Goal: Task Accomplishment & Management: Use online tool/utility

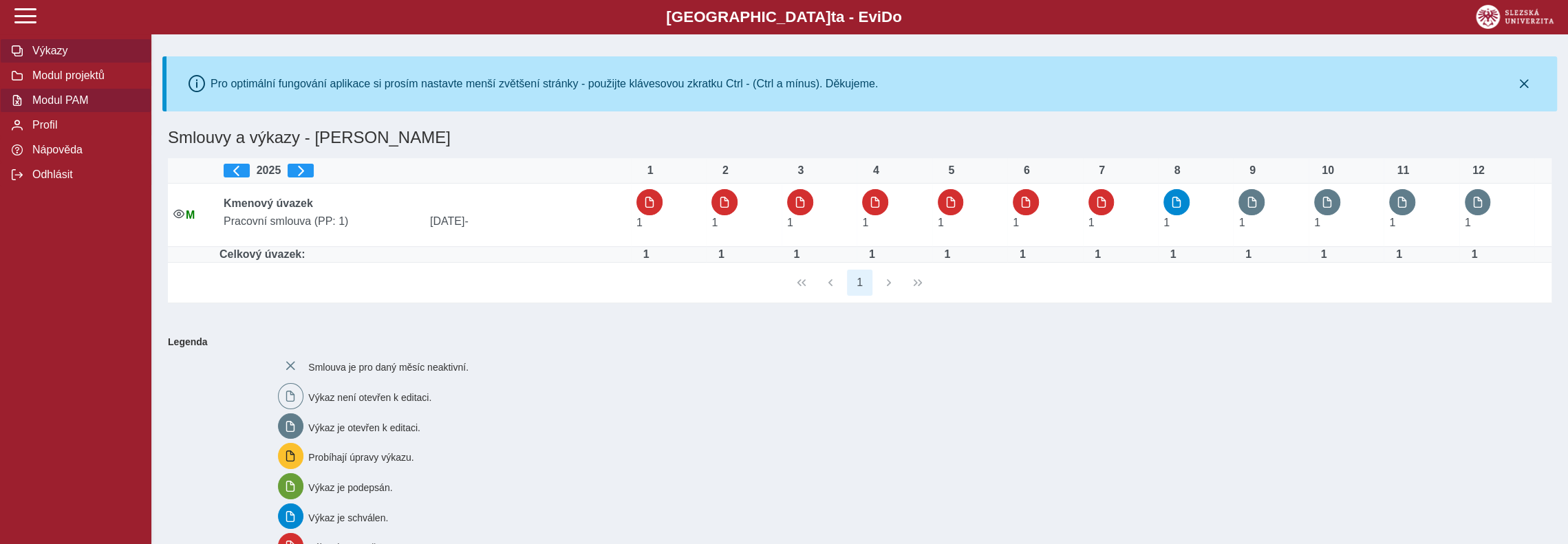
click at [76, 107] on span "Modul PAM" at bounding box center [83, 100] width 111 height 12
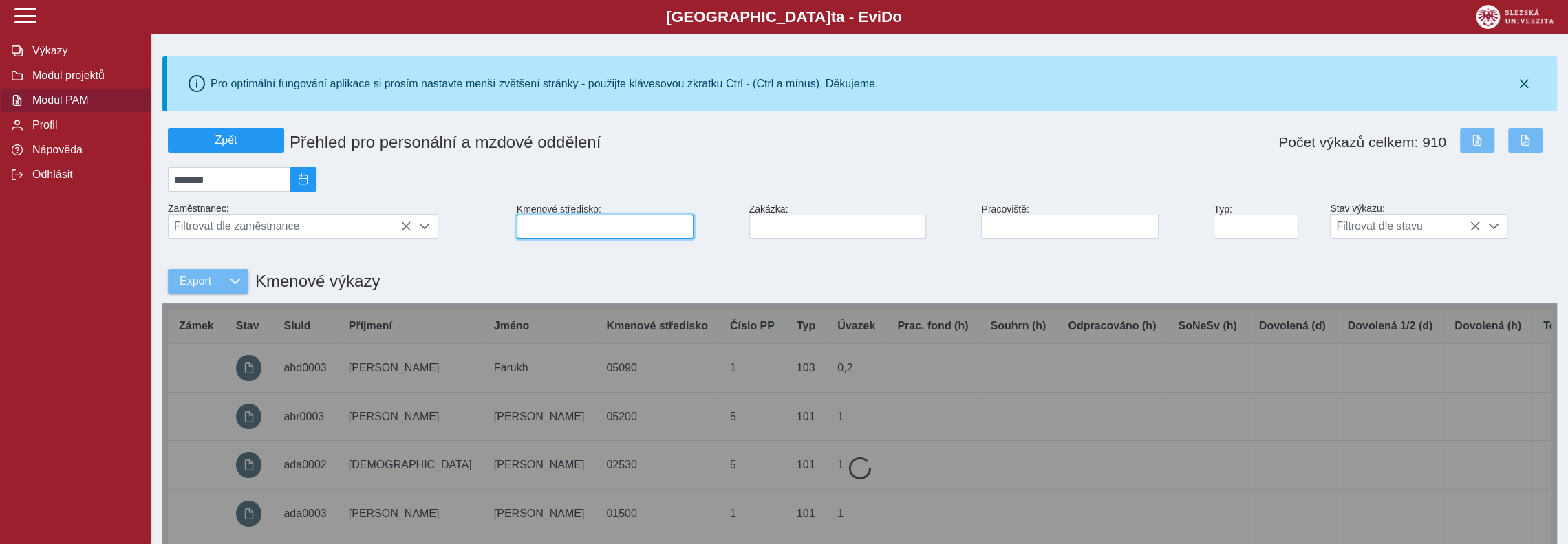
click at [547, 230] on input at bounding box center [604, 227] width 177 height 24
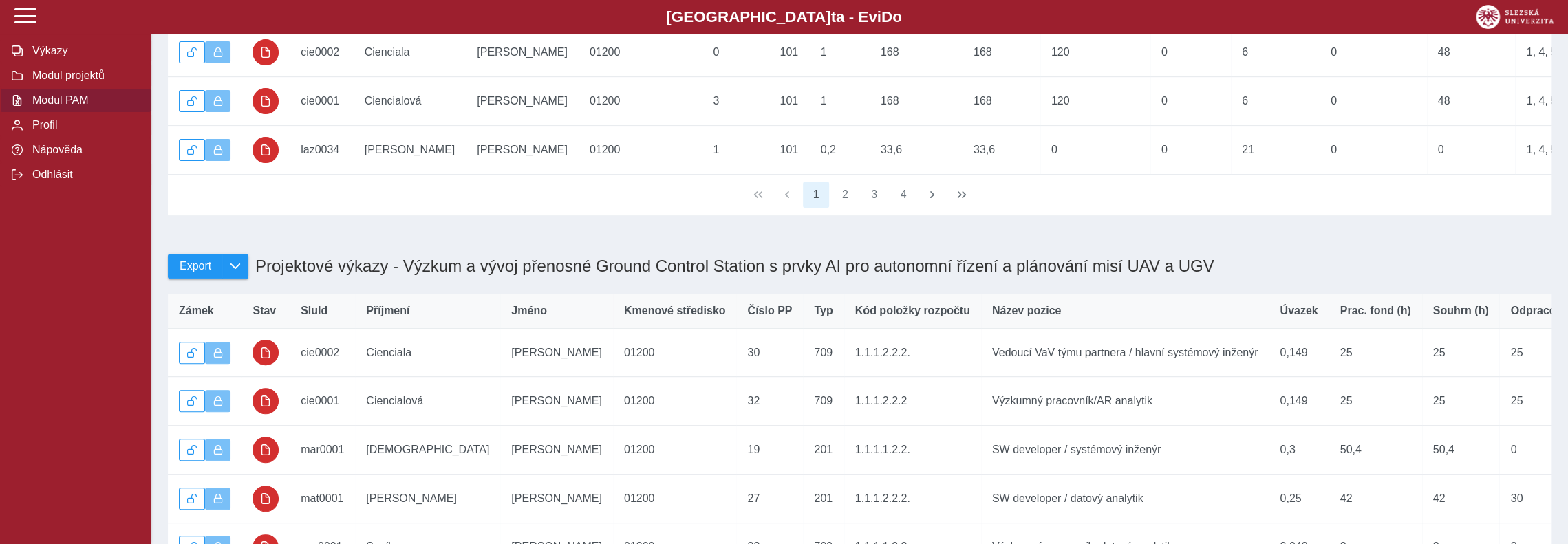
scroll to position [550, 0]
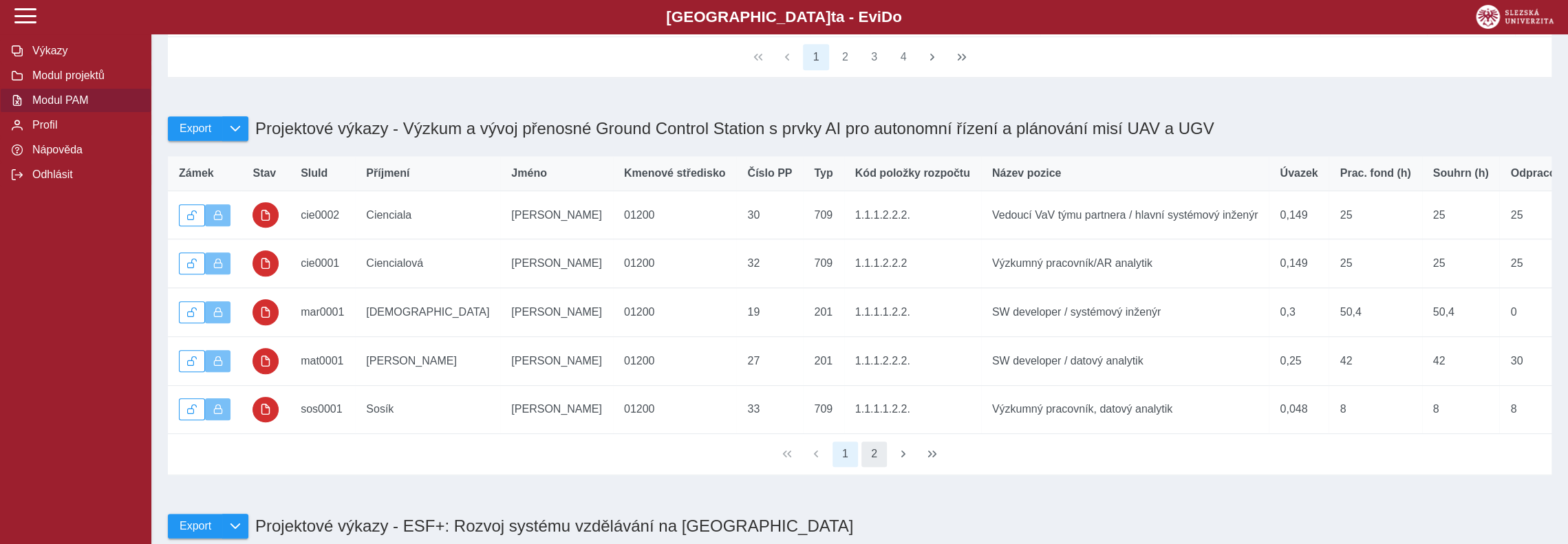
type input "*****"
click at [878, 468] on button "2" at bounding box center [874, 454] width 26 height 26
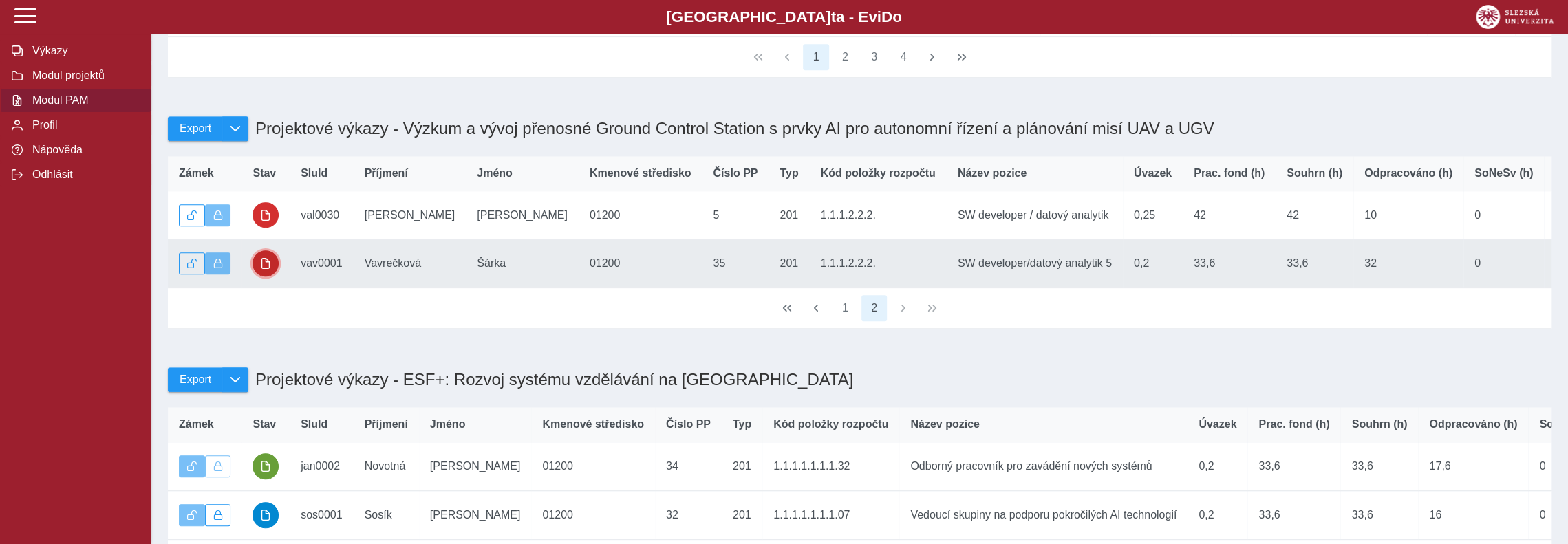
click at [265, 269] on span "button" at bounding box center [265, 264] width 11 height 11
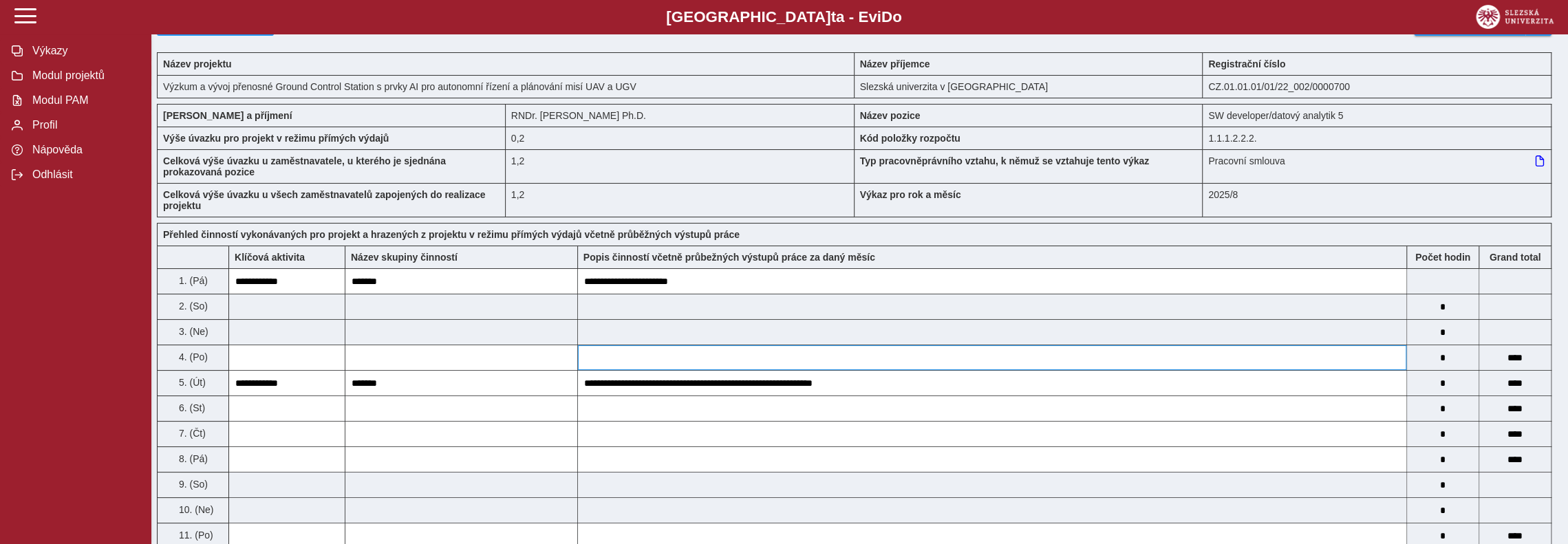
scroll to position [69, 0]
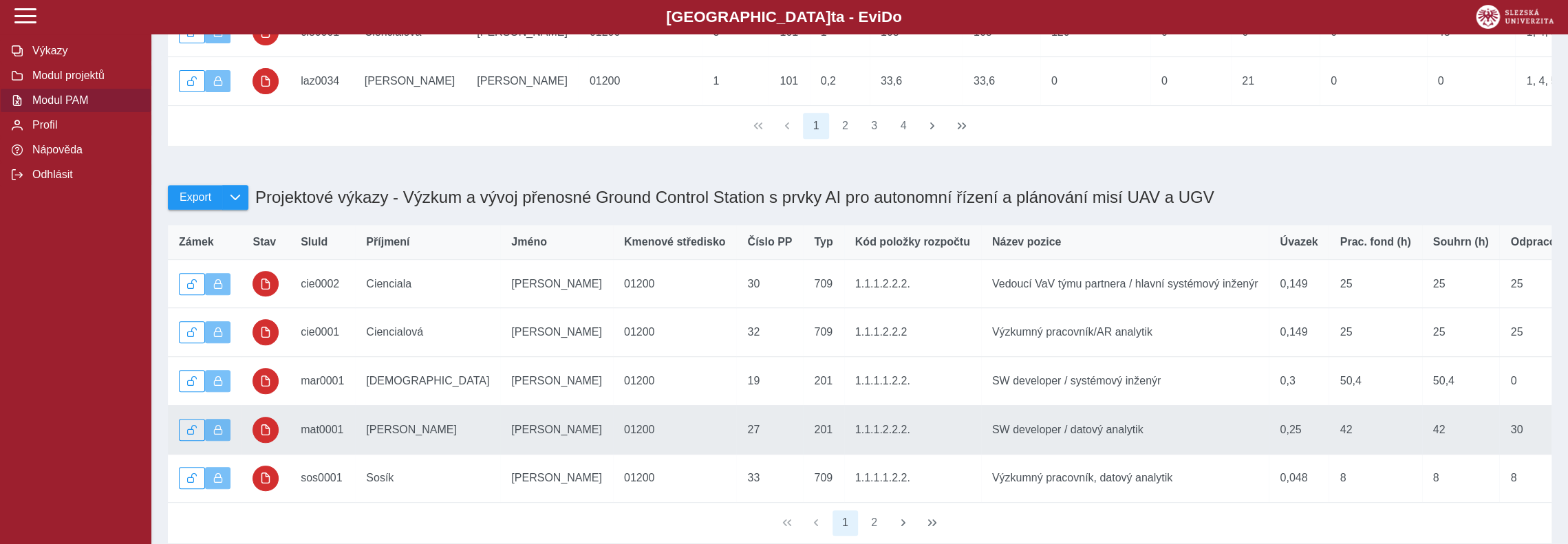
scroll to position [619, 0]
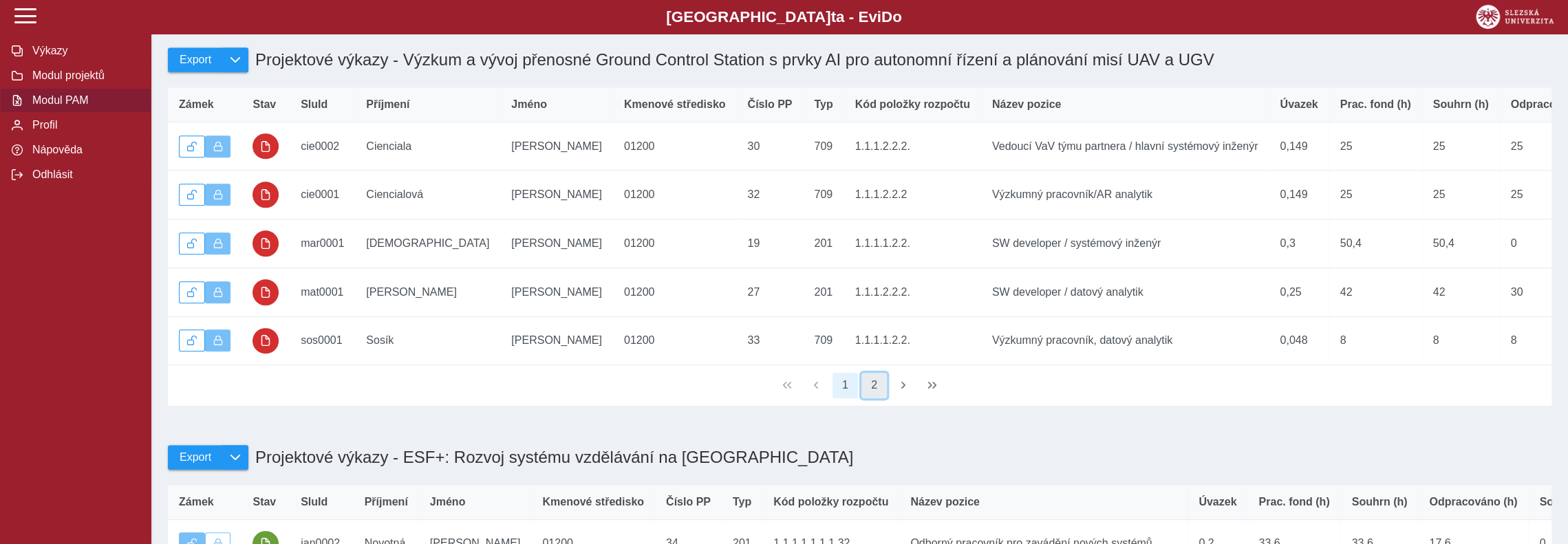
click at [877, 399] on button "2" at bounding box center [874, 385] width 26 height 26
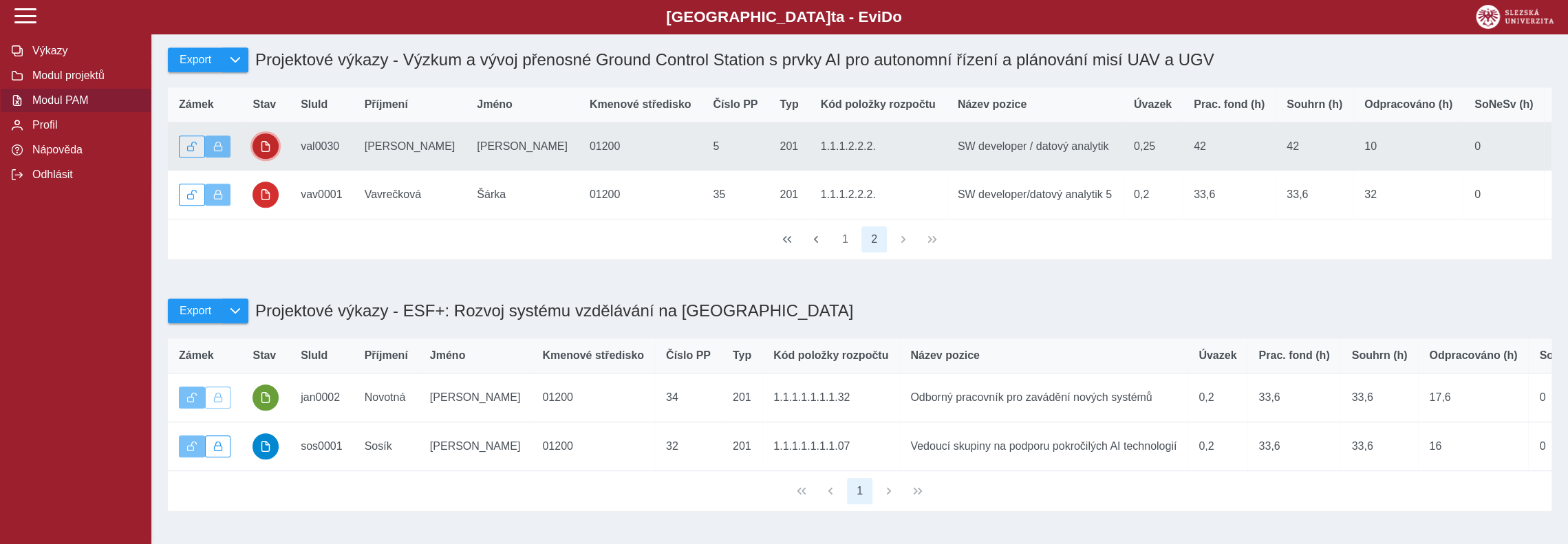
click at [263, 152] on span "button" at bounding box center [265, 147] width 11 height 11
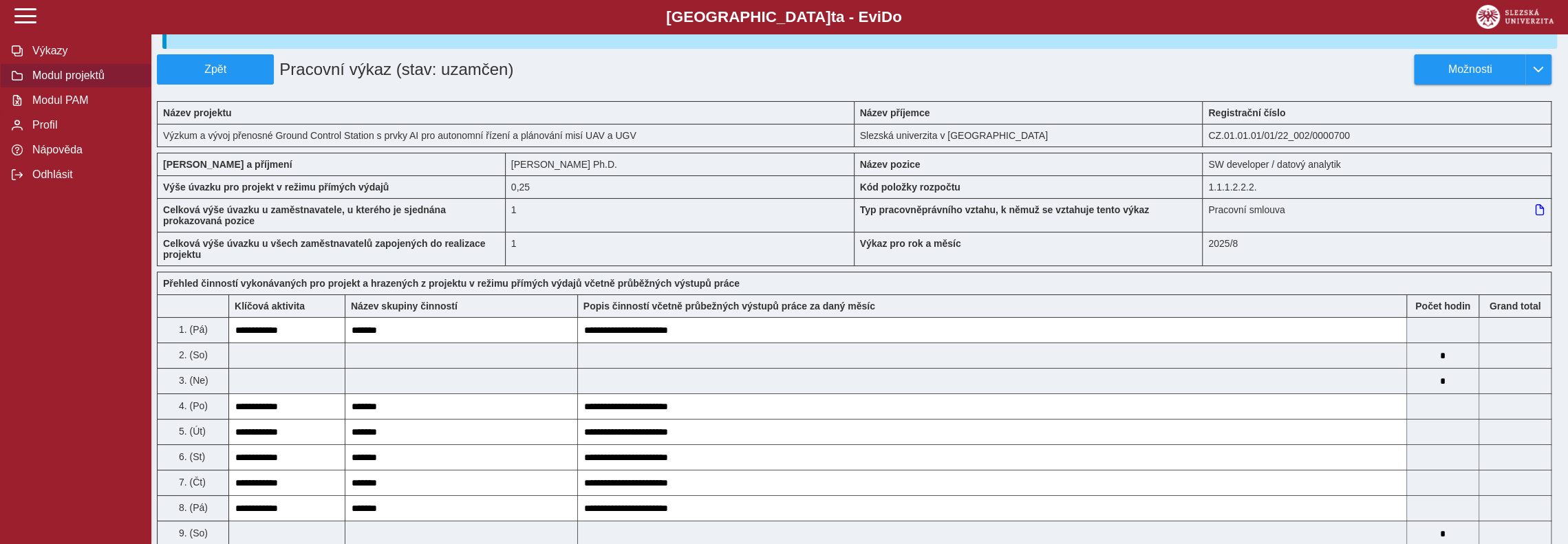
scroll to position [69, 0]
